Goal: Task Accomplishment & Management: Use online tool/utility

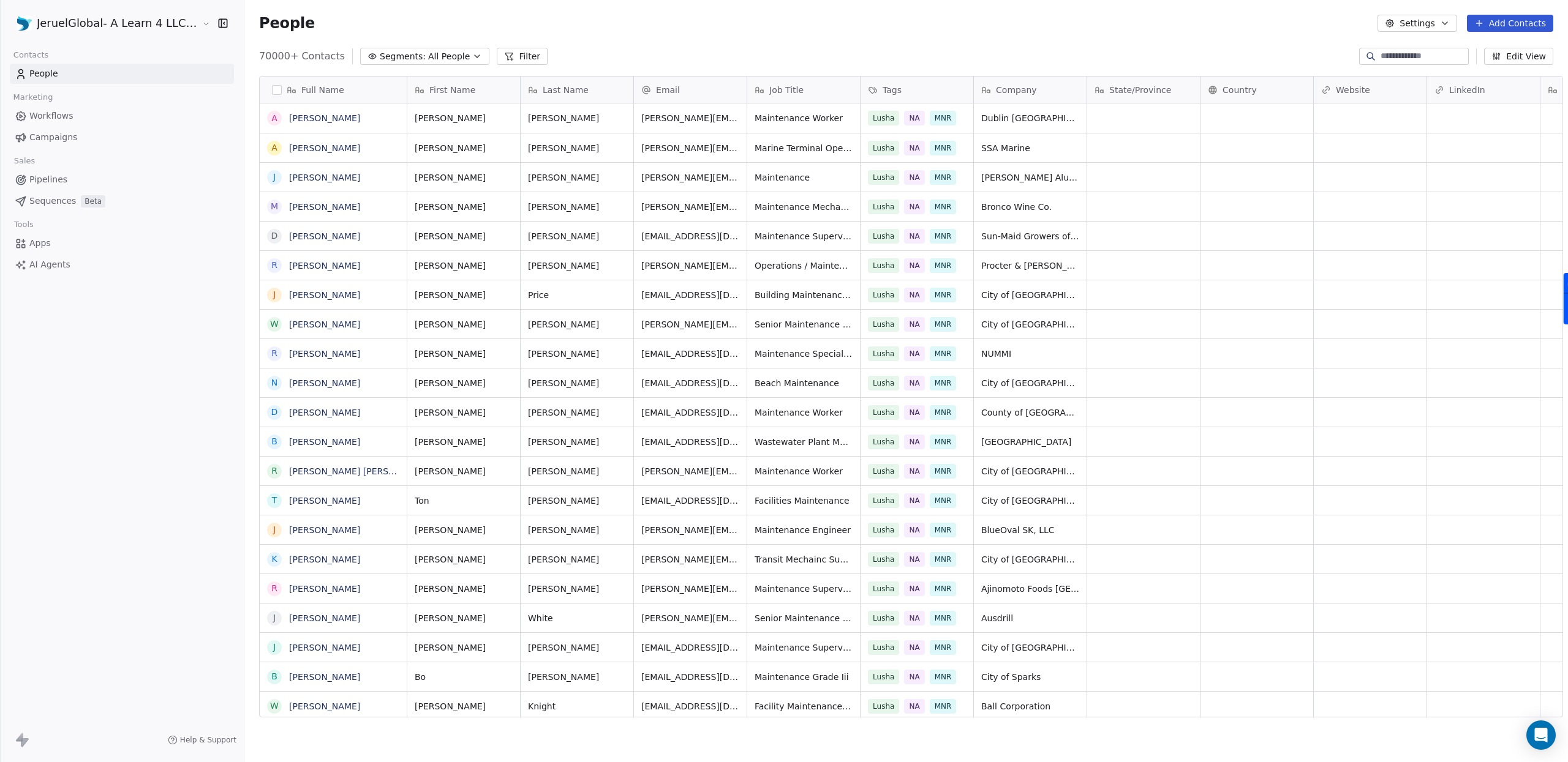
scroll to position [661, 1324]
click at [50, 115] on span "Workflows" at bounding box center [51, 115] width 44 height 13
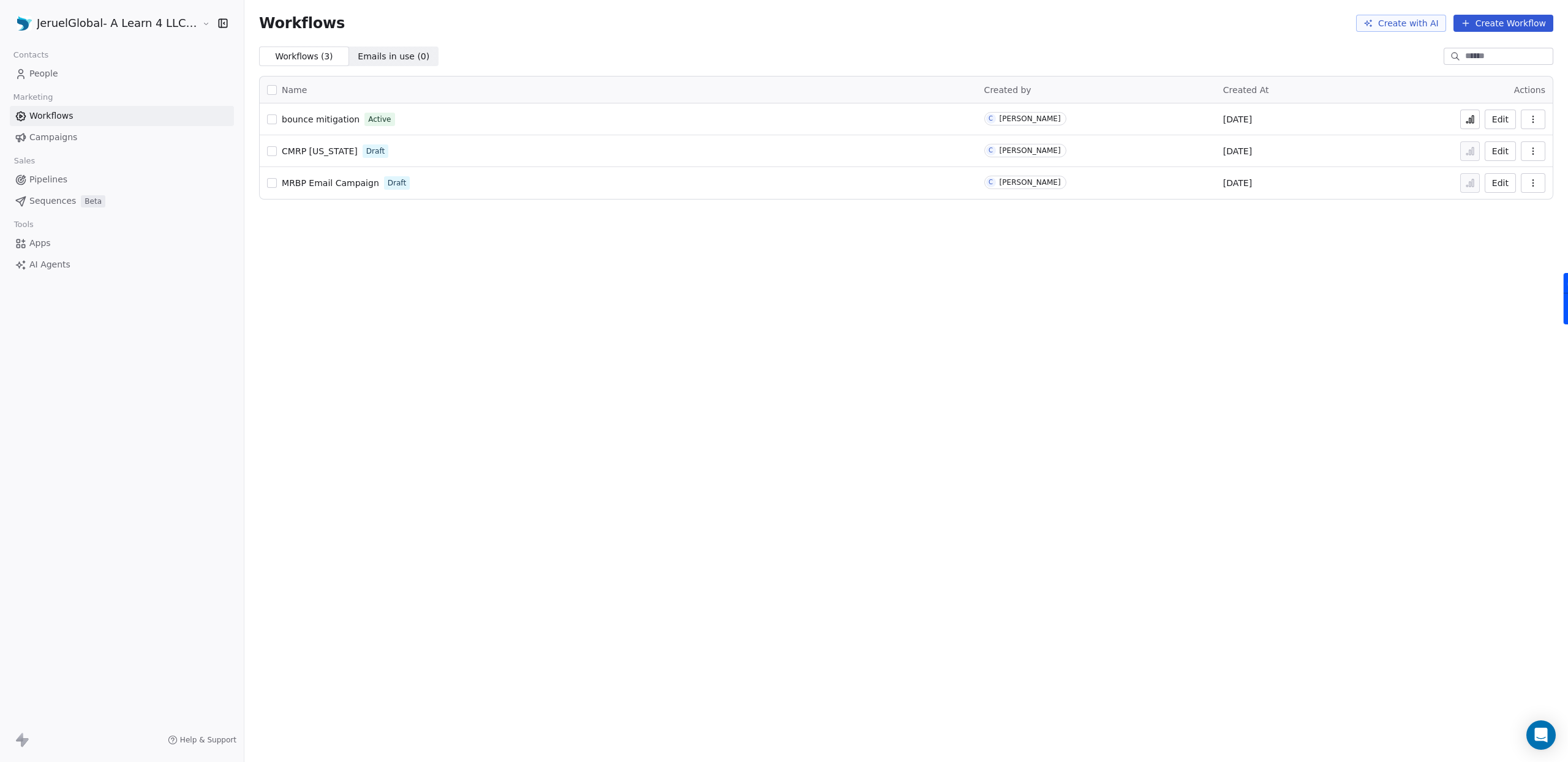
click at [1469, 24] on icon at bounding box center [1465, 23] width 10 height 10
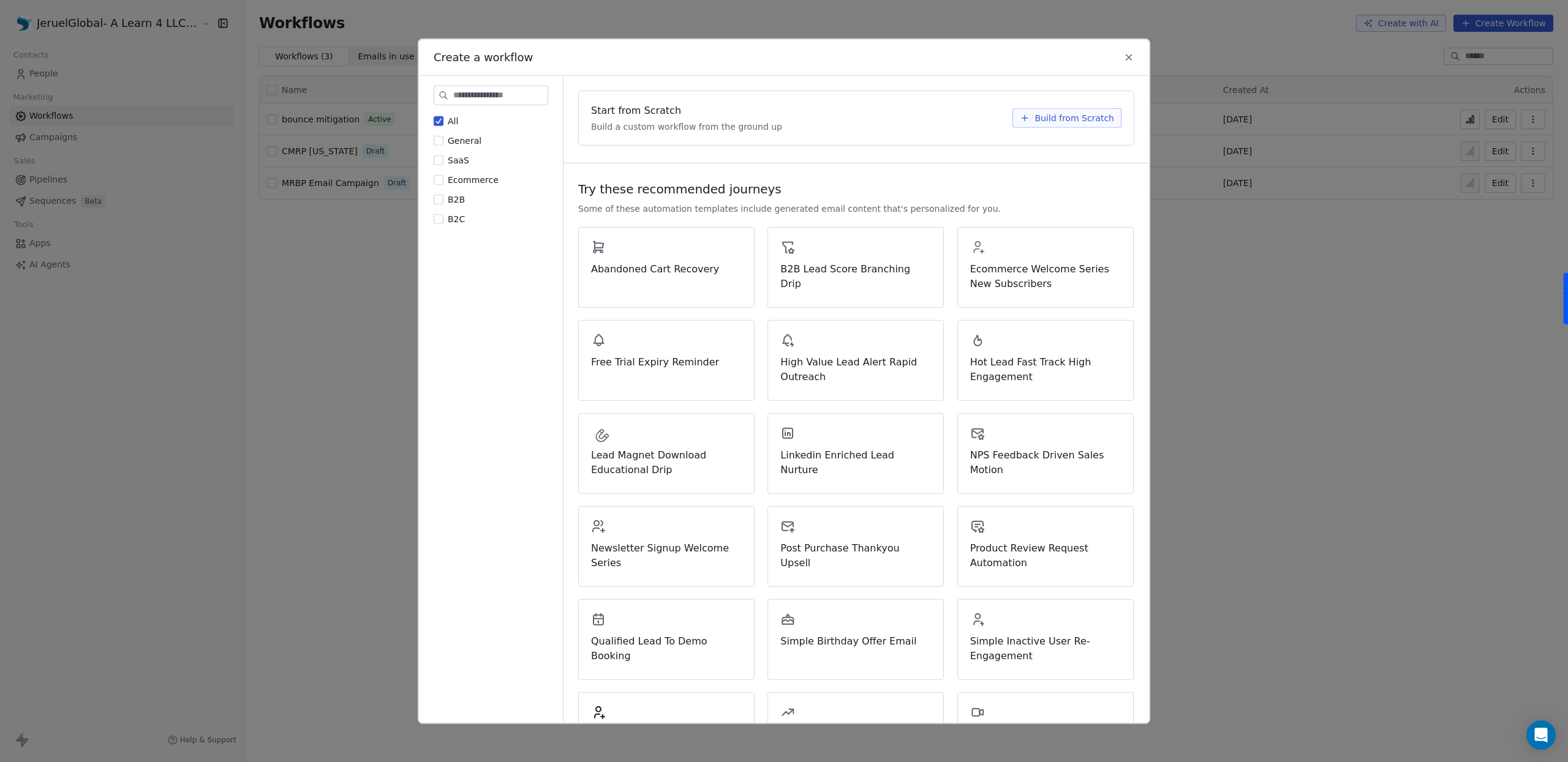
click at [1062, 122] on span "Build from Scratch" at bounding box center [1074, 118] width 80 height 12
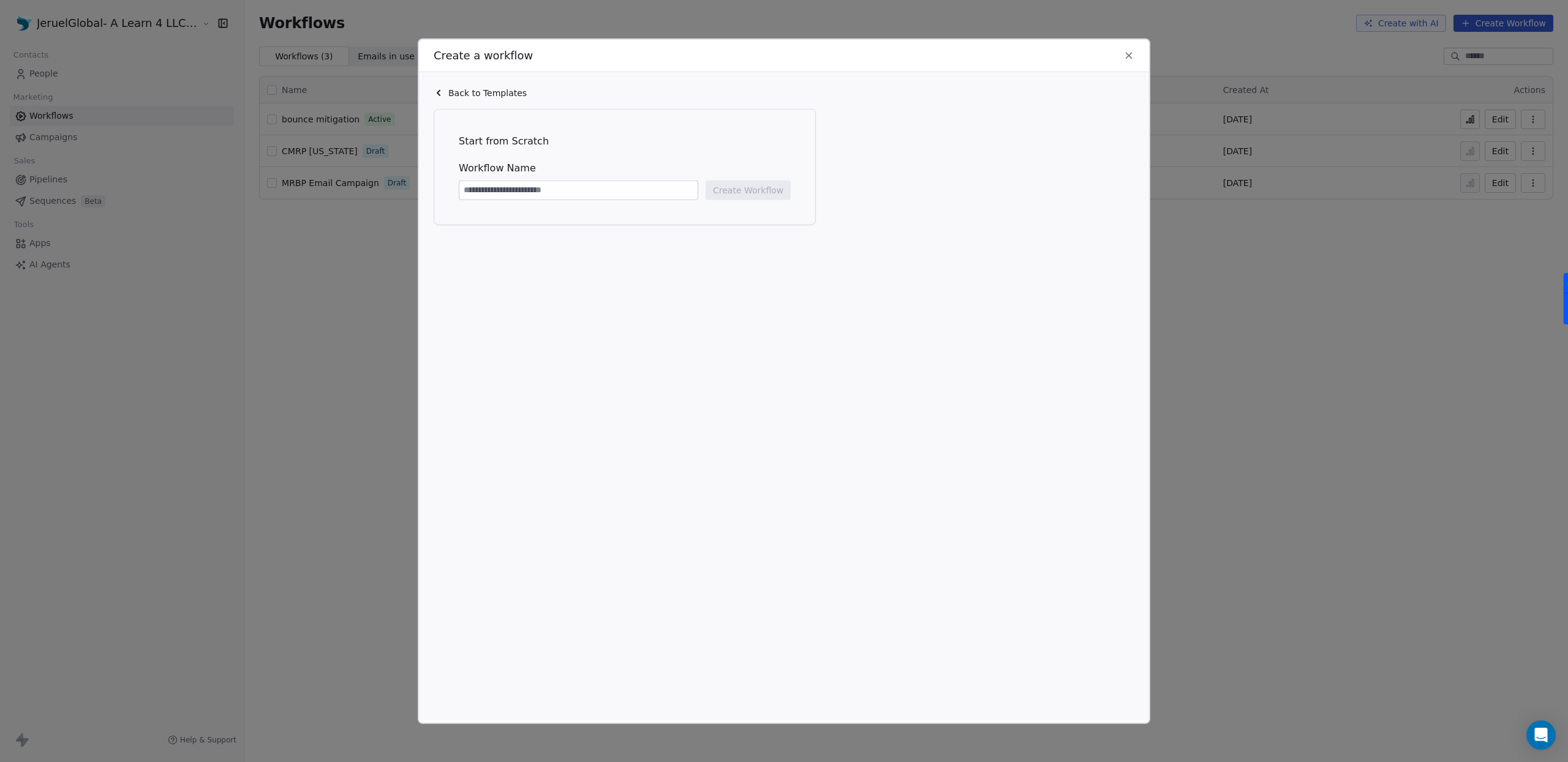
click at [555, 193] on input at bounding box center [578, 190] width 238 height 19
type input "**********"
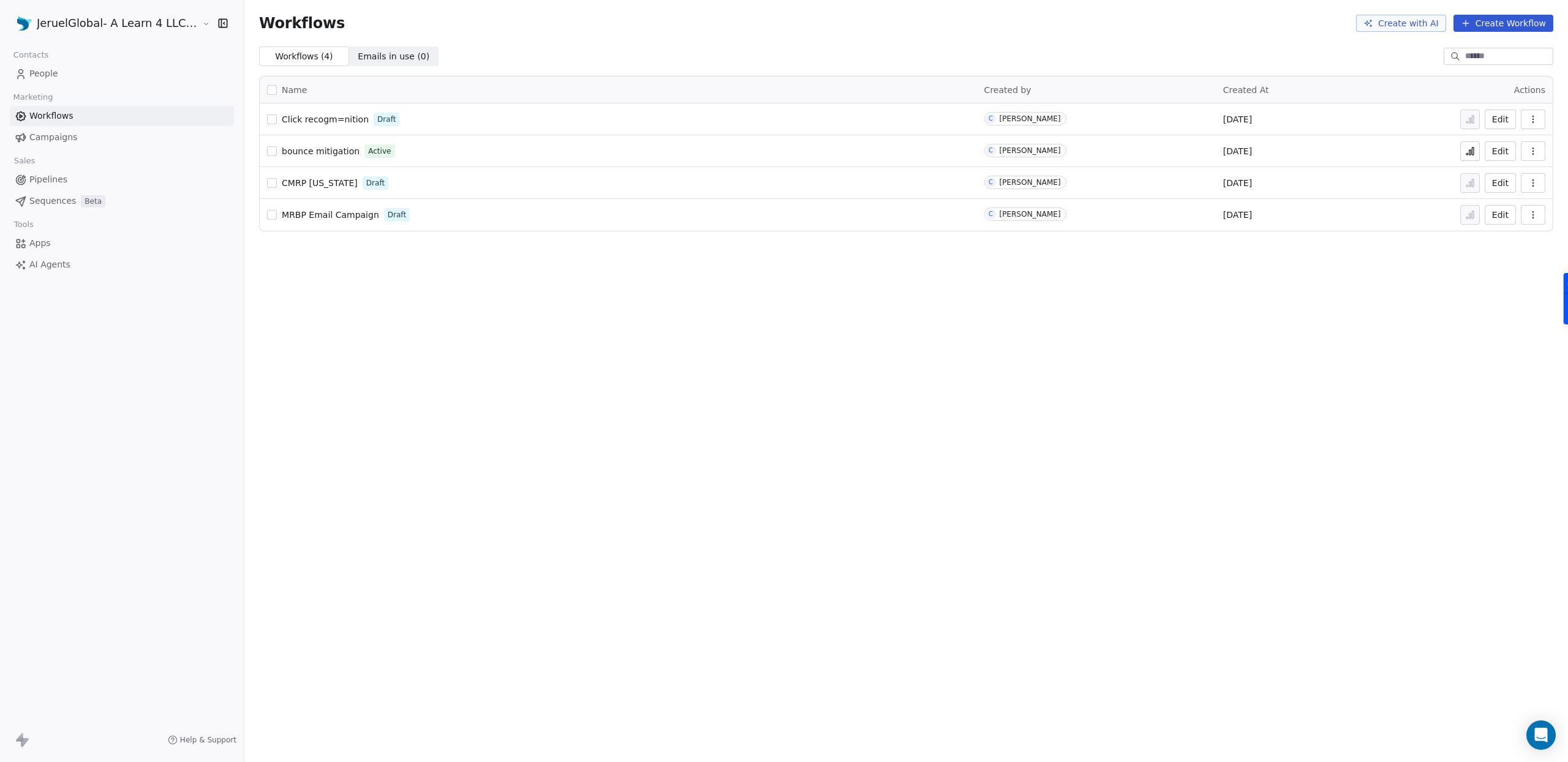
click at [44, 70] on span "People" at bounding box center [43, 74] width 29 height 13
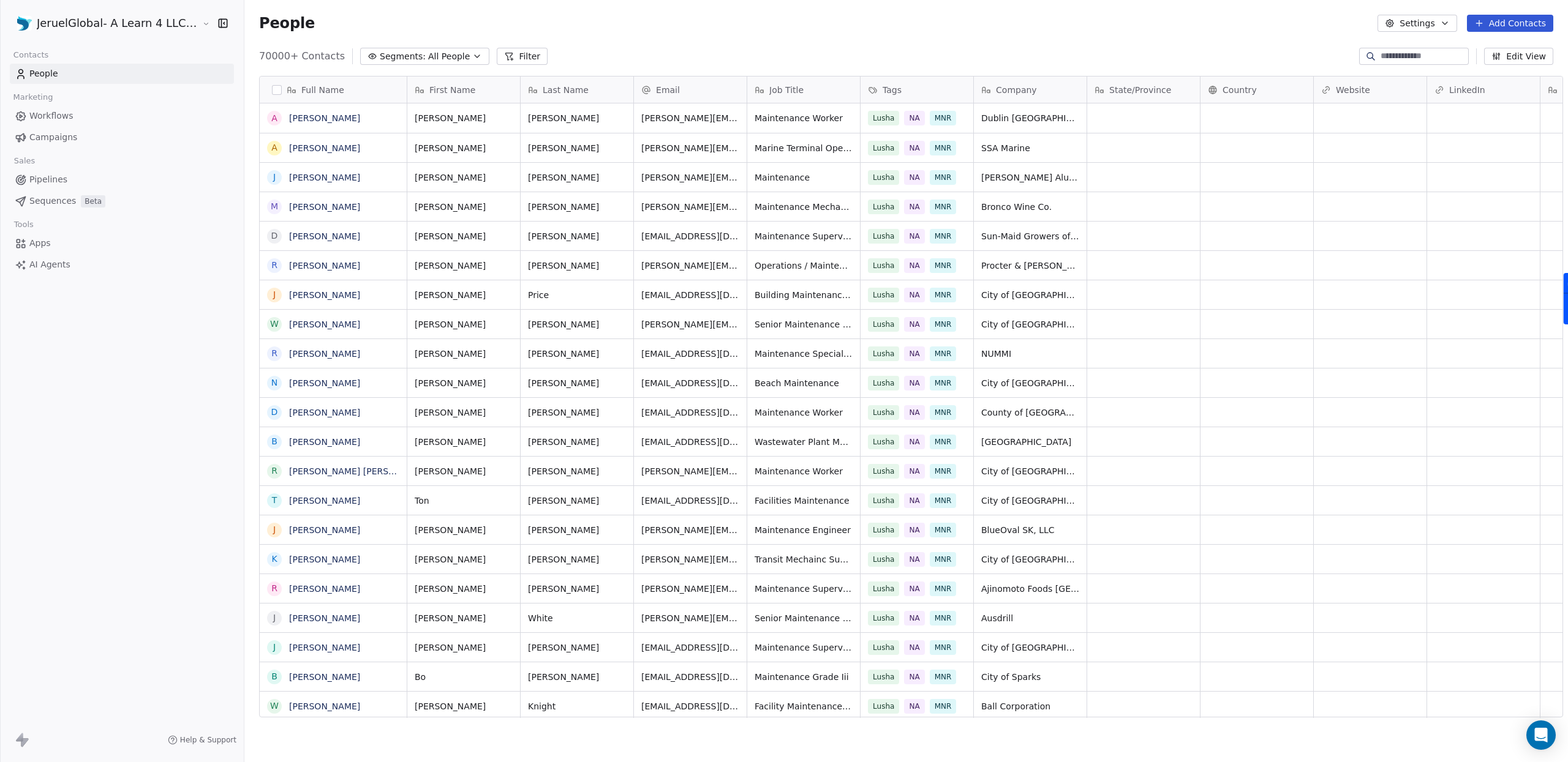
scroll to position [661, 1324]
click at [497, 54] on button "Filter" at bounding box center [522, 57] width 51 height 17
click at [57, 50] on span "Add Filter" at bounding box center [50, 51] width 40 height 13
click at [68, 104] on span "Contact activity" at bounding box center [54, 99] width 68 height 13
click at [118, 145] on div "Email Link Clicked" at bounding box center [87, 143] width 133 height 12
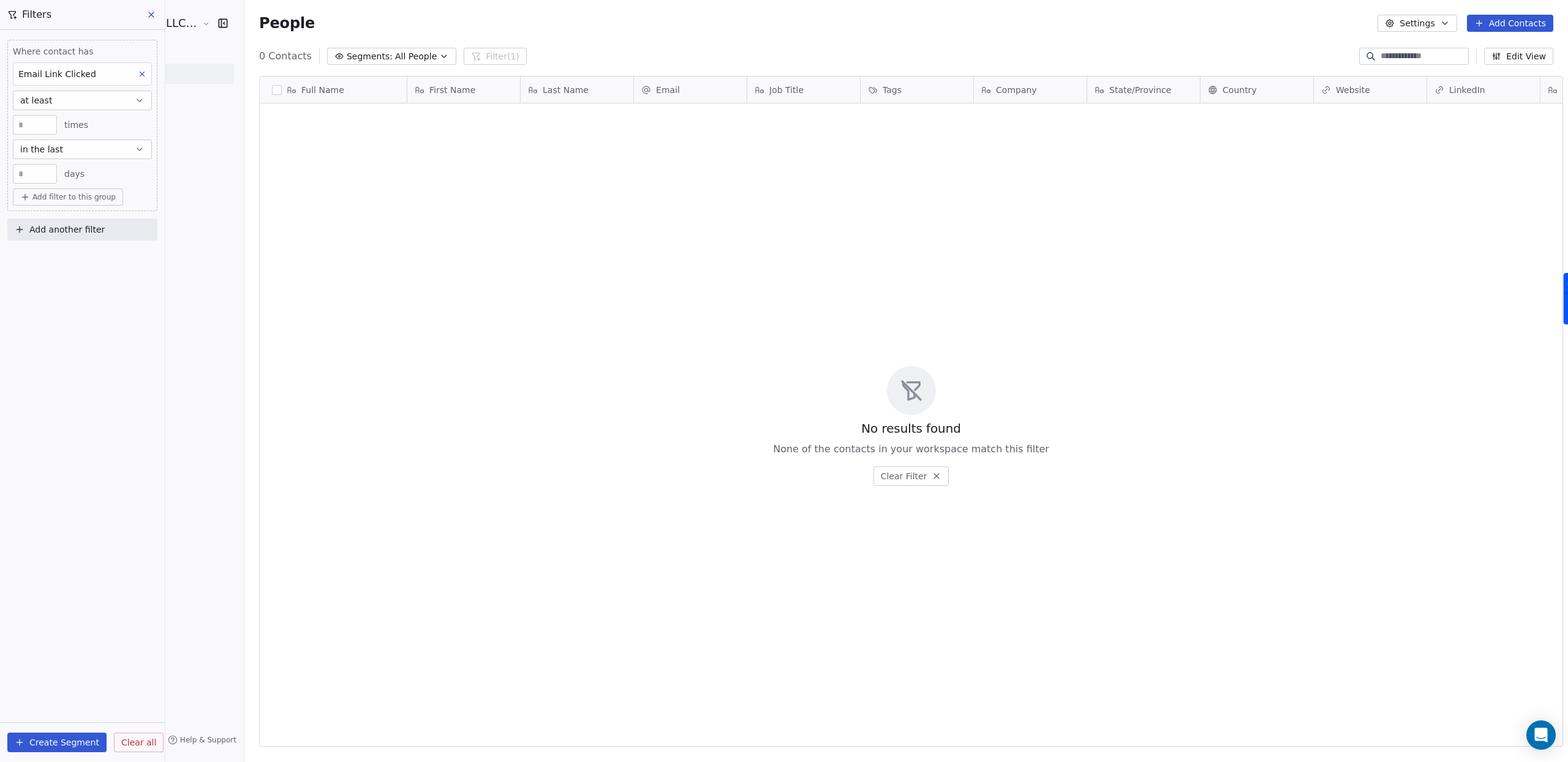
click at [33, 175] on input "**" at bounding box center [35, 174] width 38 height 9
type input "***"
click at [49, 308] on div "Where contact has Email Link Clicked at least * times in the last *** days Add …" at bounding box center [82, 396] width 165 height 732
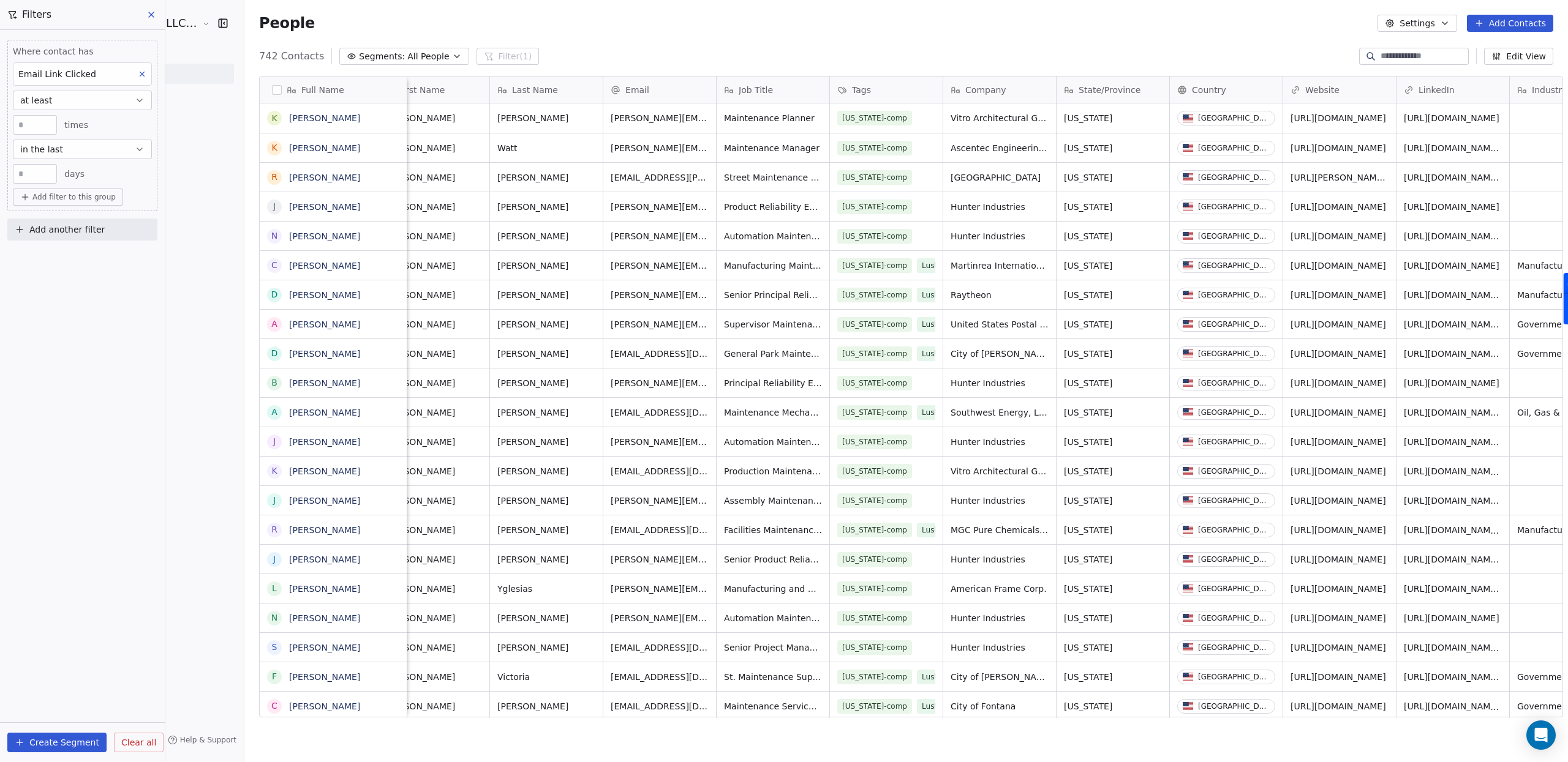
scroll to position [0, 0]
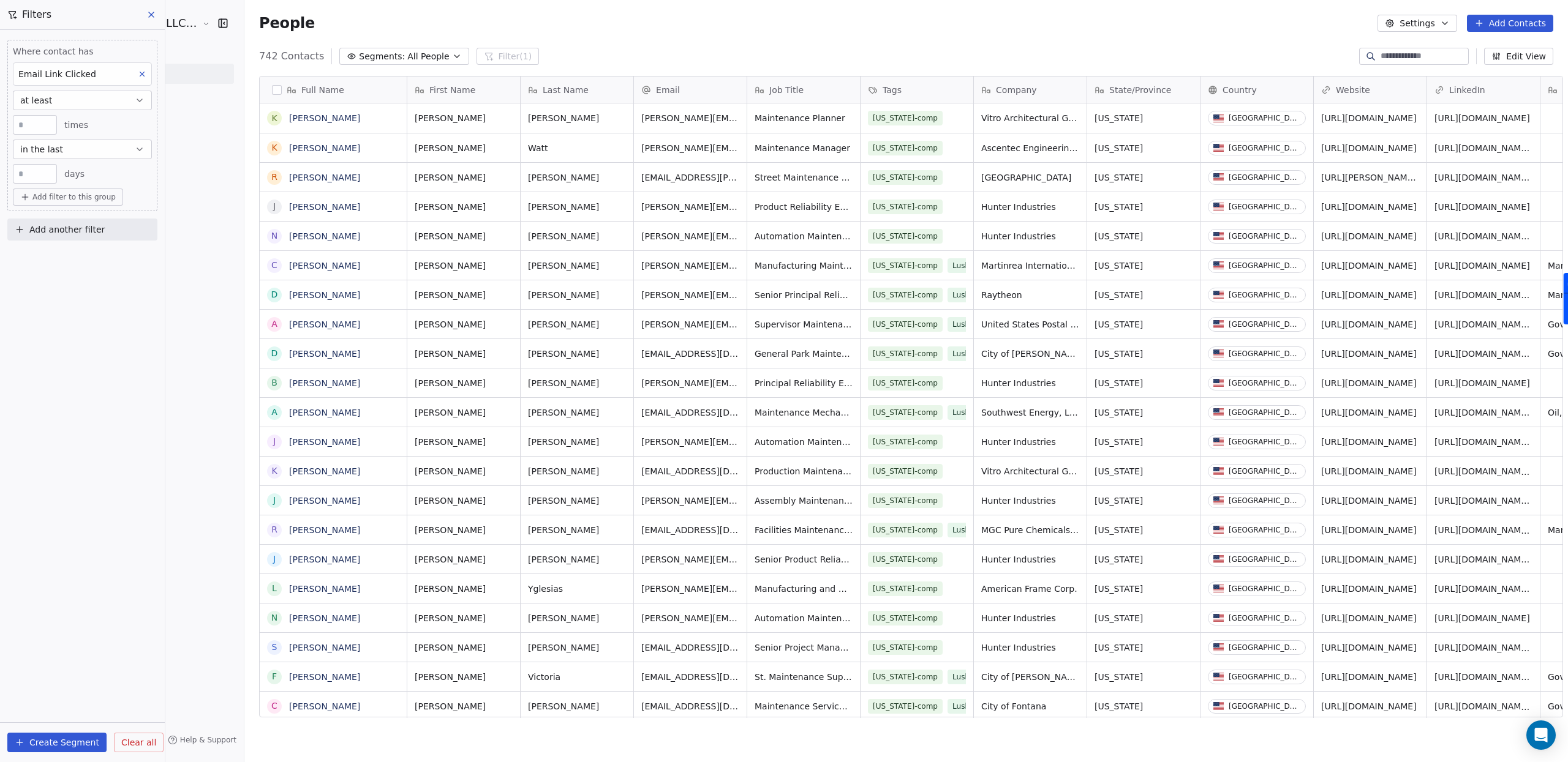
click at [104, 76] on div "Email Link Clicked" at bounding box center [82, 74] width 139 height 23
click at [98, 166] on div "Email Link Clicked" at bounding box center [84, 167] width 119 height 12
click at [73, 230] on span "Add another filter" at bounding box center [67, 230] width 75 height 13
click at [69, 262] on span "Contact properties" at bounding box center [60, 259] width 80 height 13
click at [63, 257] on input "text" at bounding box center [91, 259] width 121 height 18
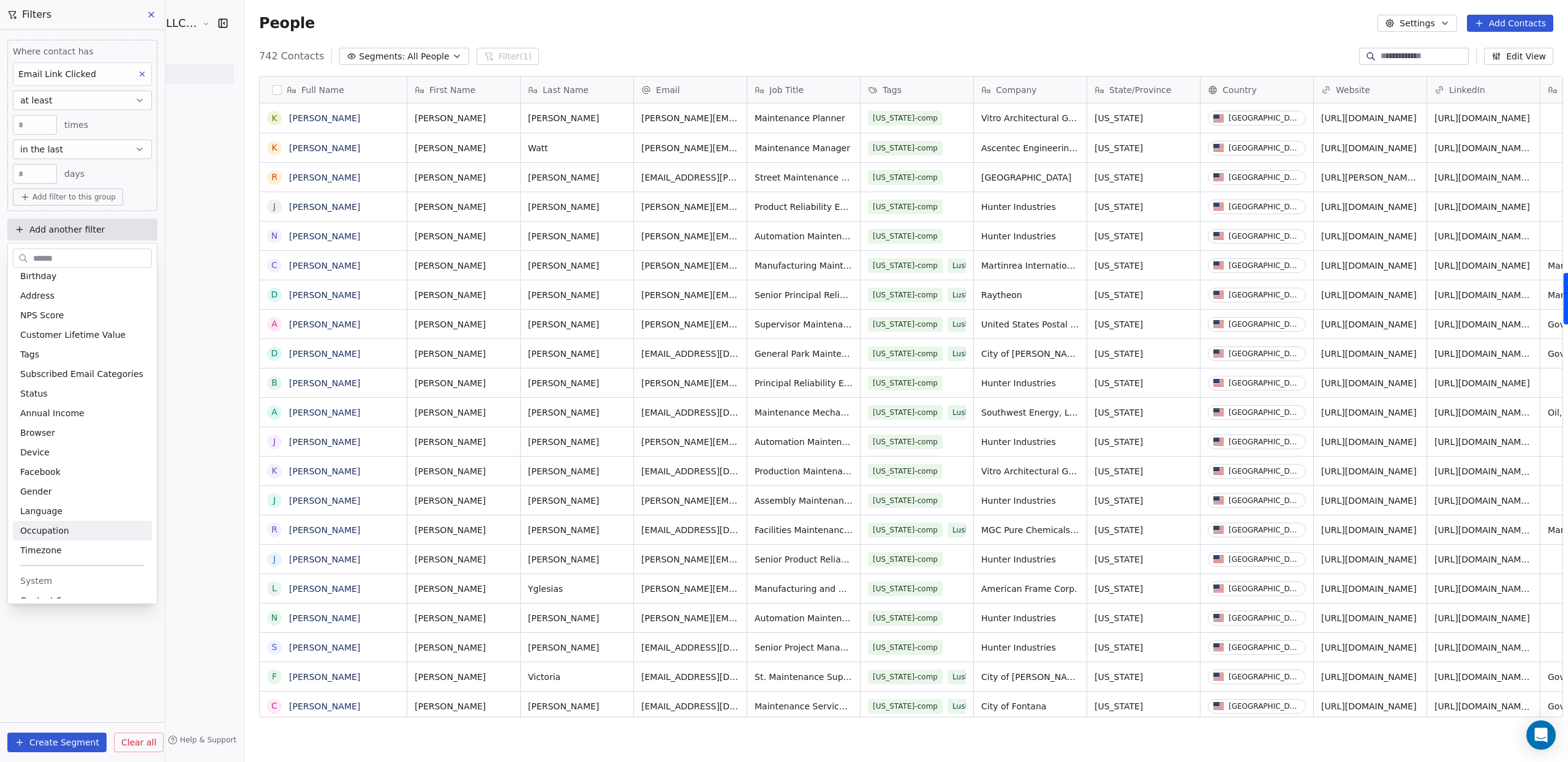
scroll to position [195, 0]
click at [54, 368] on div "Tags" at bounding box center [82, 362] width 139 height 19
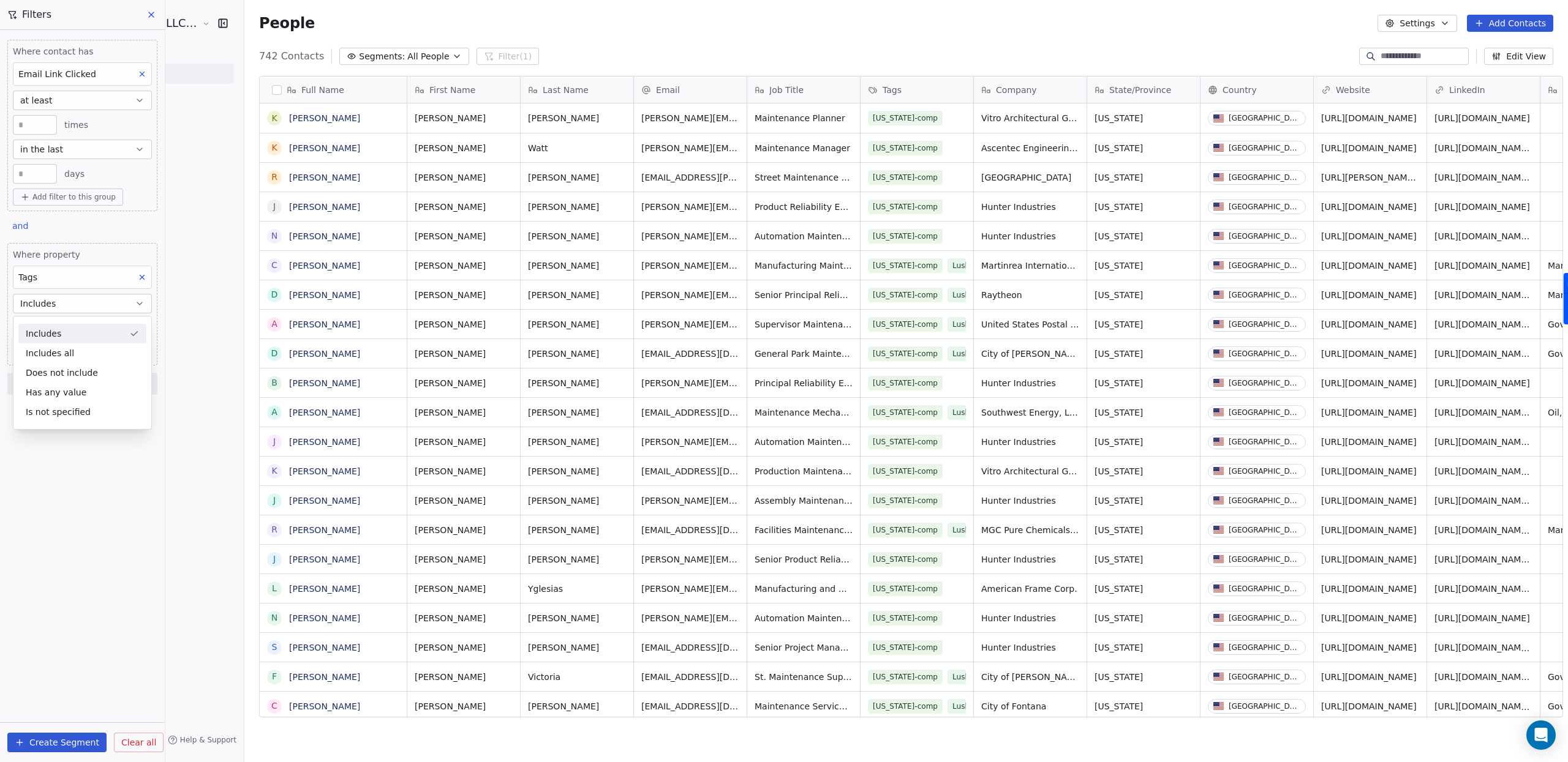
click at [82, 333] on div "Includes" at bounding box center [82, 333] width 128 height 19
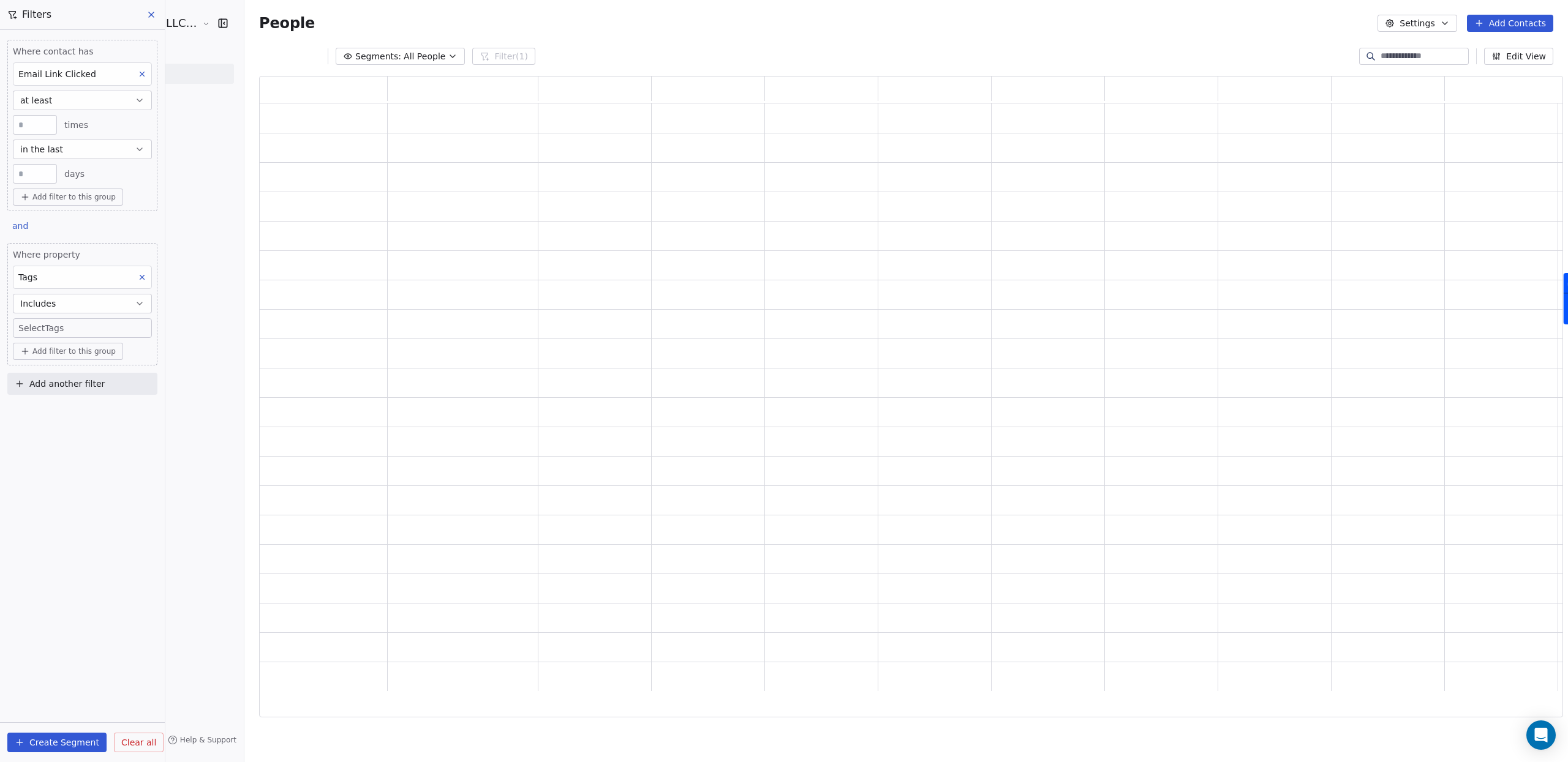
scroll to position [632, 1295]
click at [82, 328] on body "JeruelGlobal- A Learn 4 LLC Company Contacts People Marketing Workflows Campaig…" at bounding box center [784, 381] width 1568 height 762
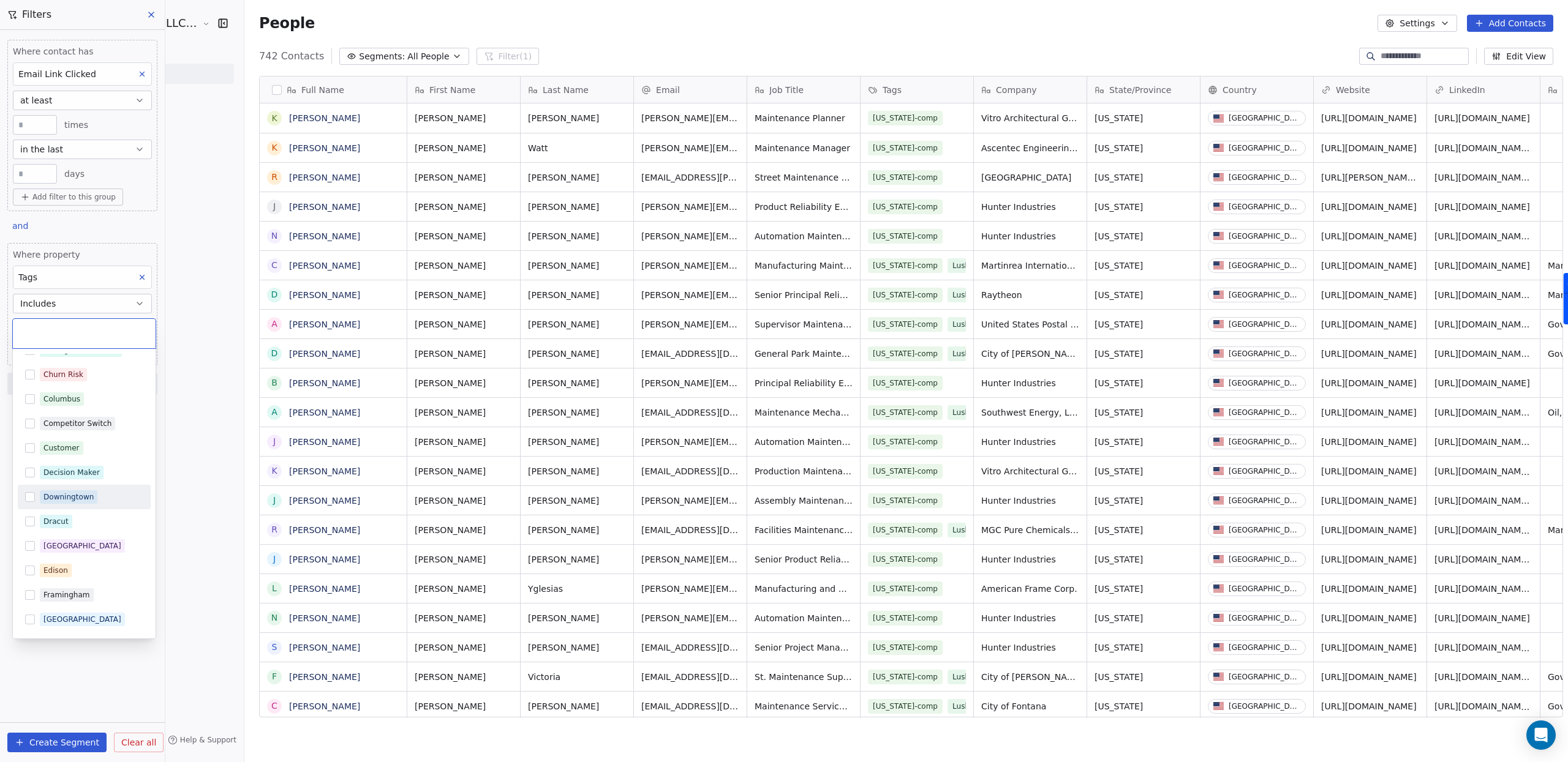
scroll to position [298, 0]
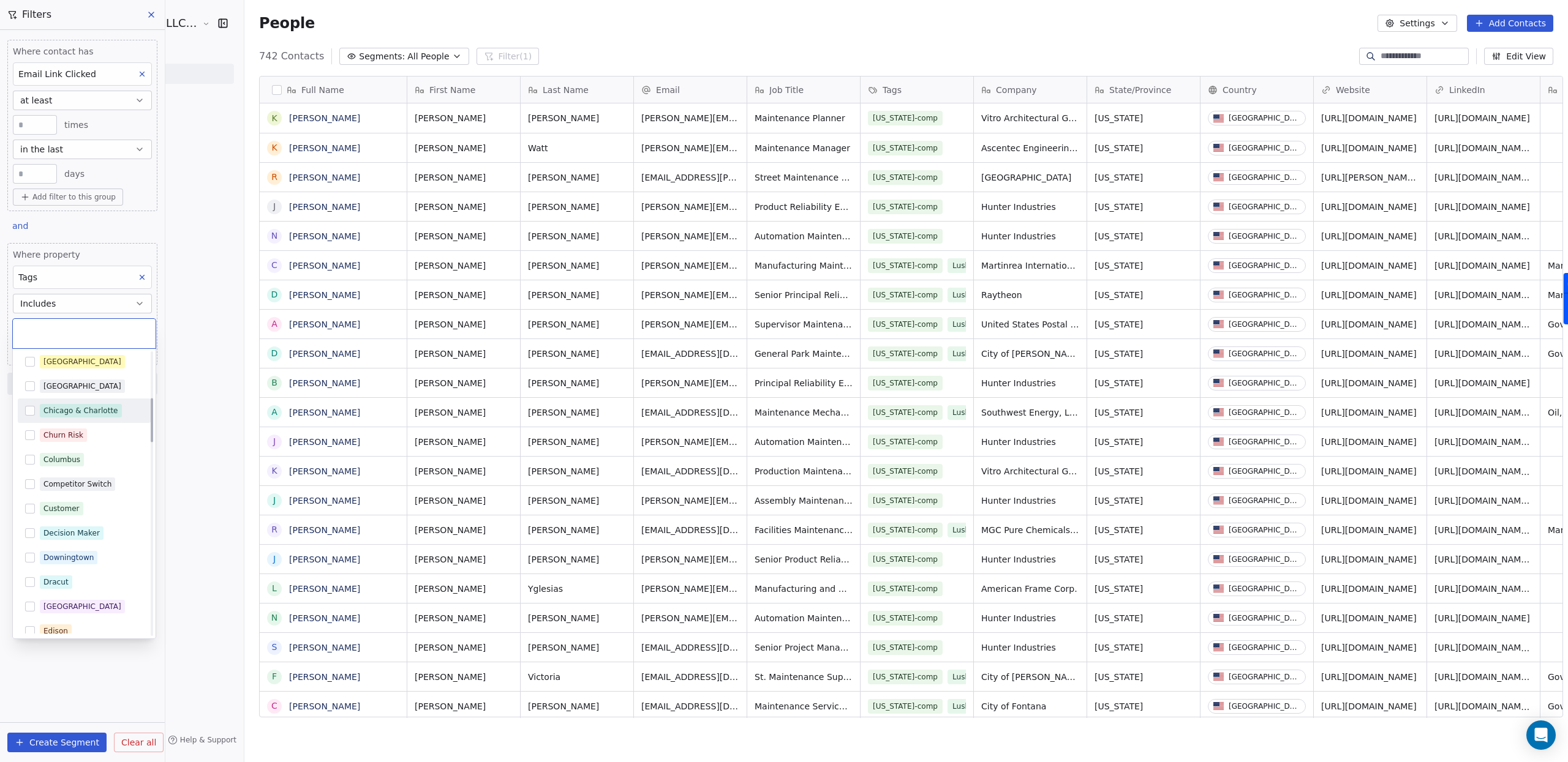
click at [72, 408] on div "Chicago & Charlotte" at bounding box center [81, 410] width 74 height 11
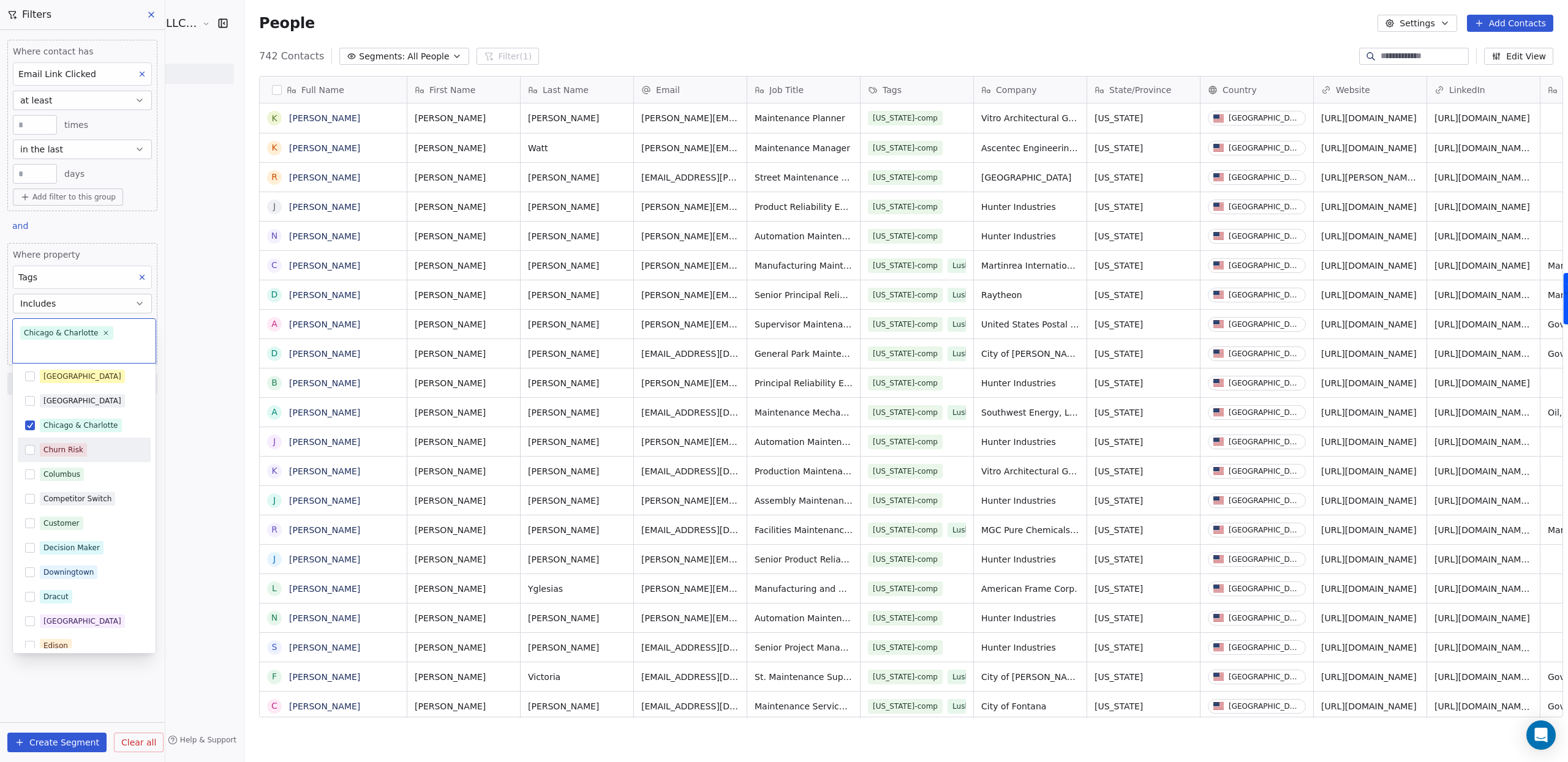
click at [204, 529] on html "JeruelGlobal- A Learn 4 LLC Company Contacts People Marketing Workflows Campaig…" at bounding box center [784, 381] width 1568 height 762
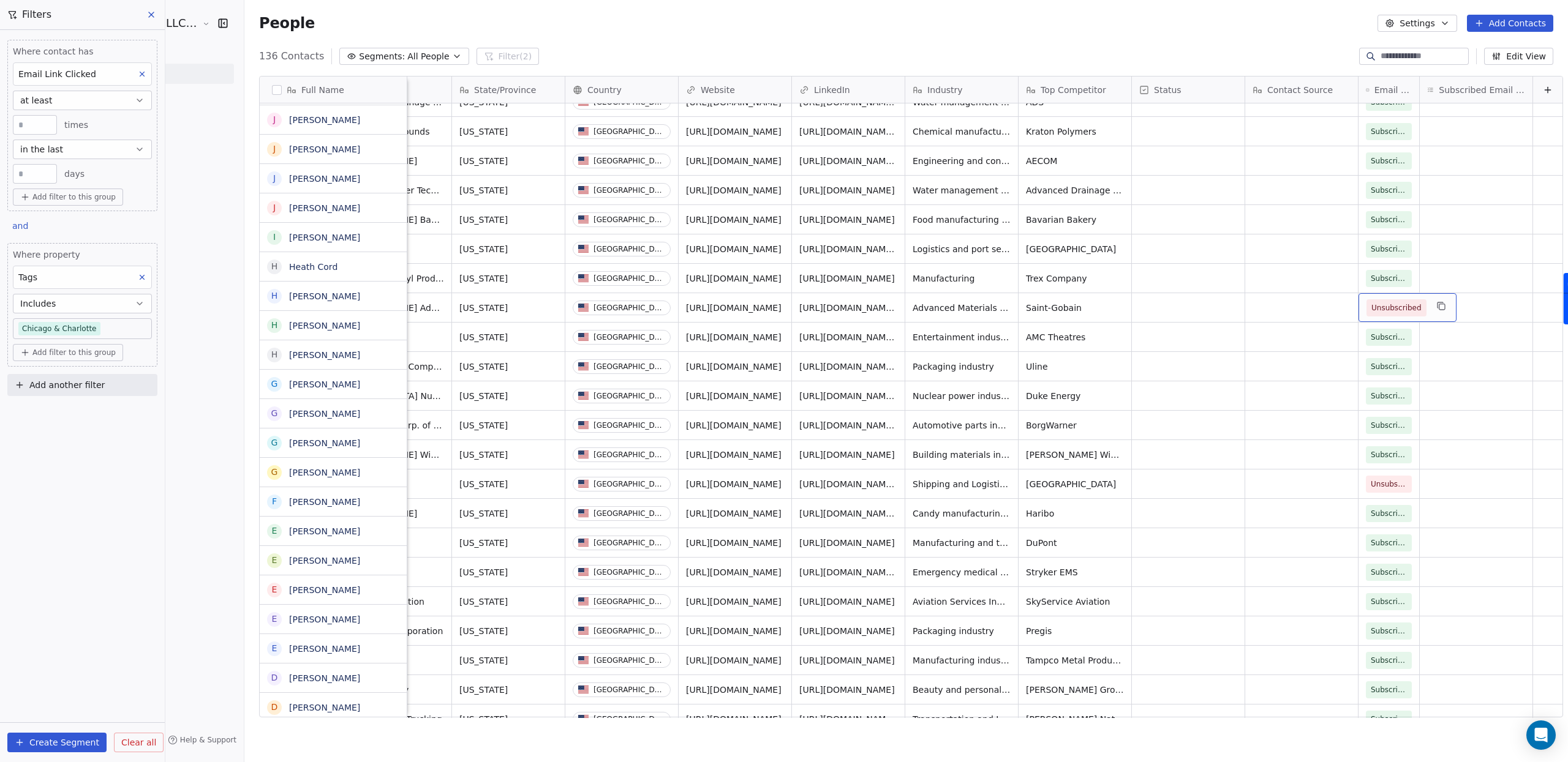
scroll to position [2191, 0]
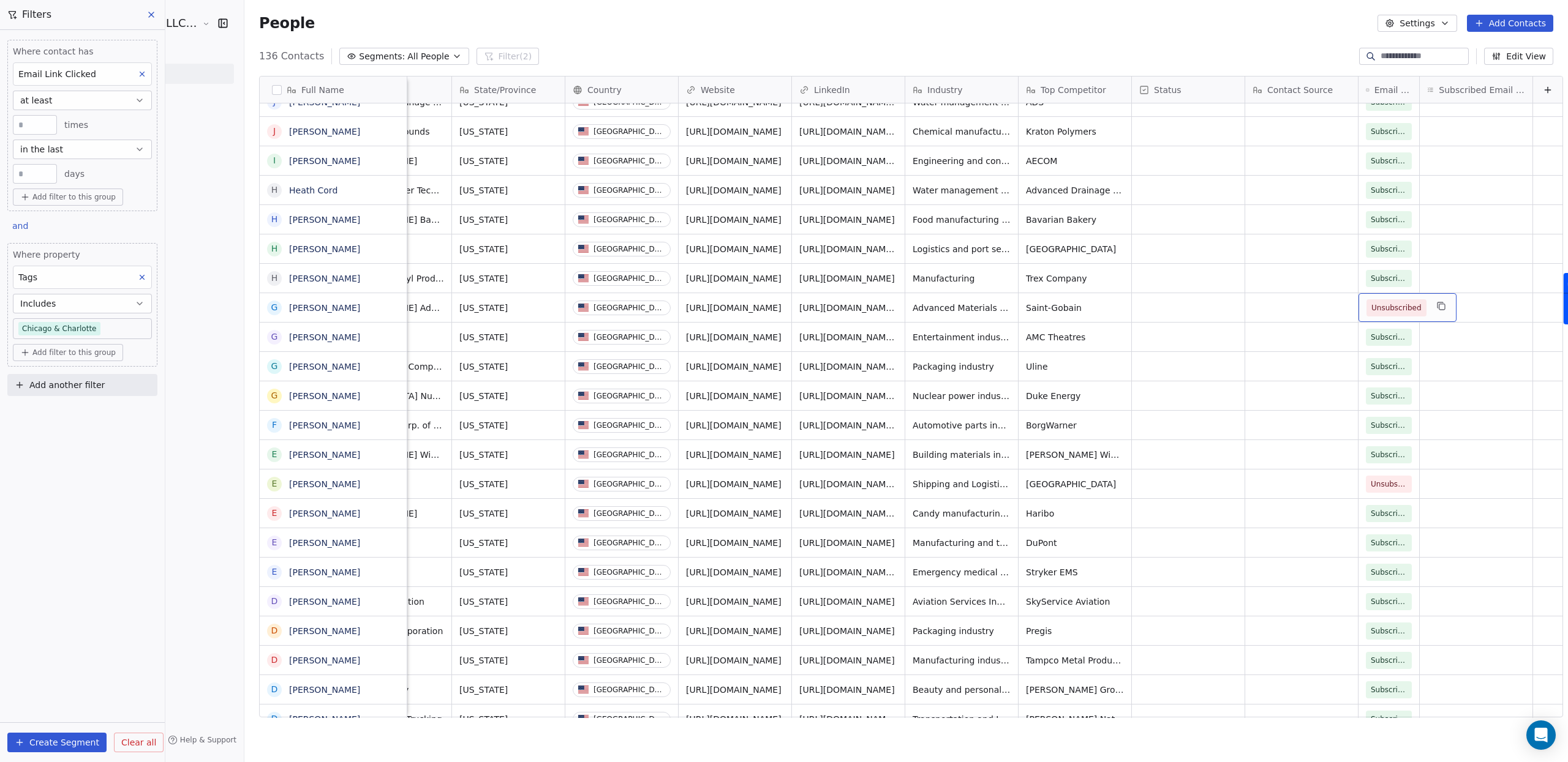
click at [1372, 304] on span "Unsubscribed" at bounding box center [1396, 308] width 50 height 12
click at [1072, 308] on html "JeruelGlobal- A Learn 4 LLC Company Contacts People Marketing Workflows Campaig…" at bounding box center [784, 381] width 1568 height 762
click at [1191, 359] on html "JeruelGlobal- A Learn 4 LLC Company Contacts People Marketing Workflows Campaig…" at bounding box center [784, 381] width 1568 height 762
